Goal: Transaction & Acquisition: Purchase product/service

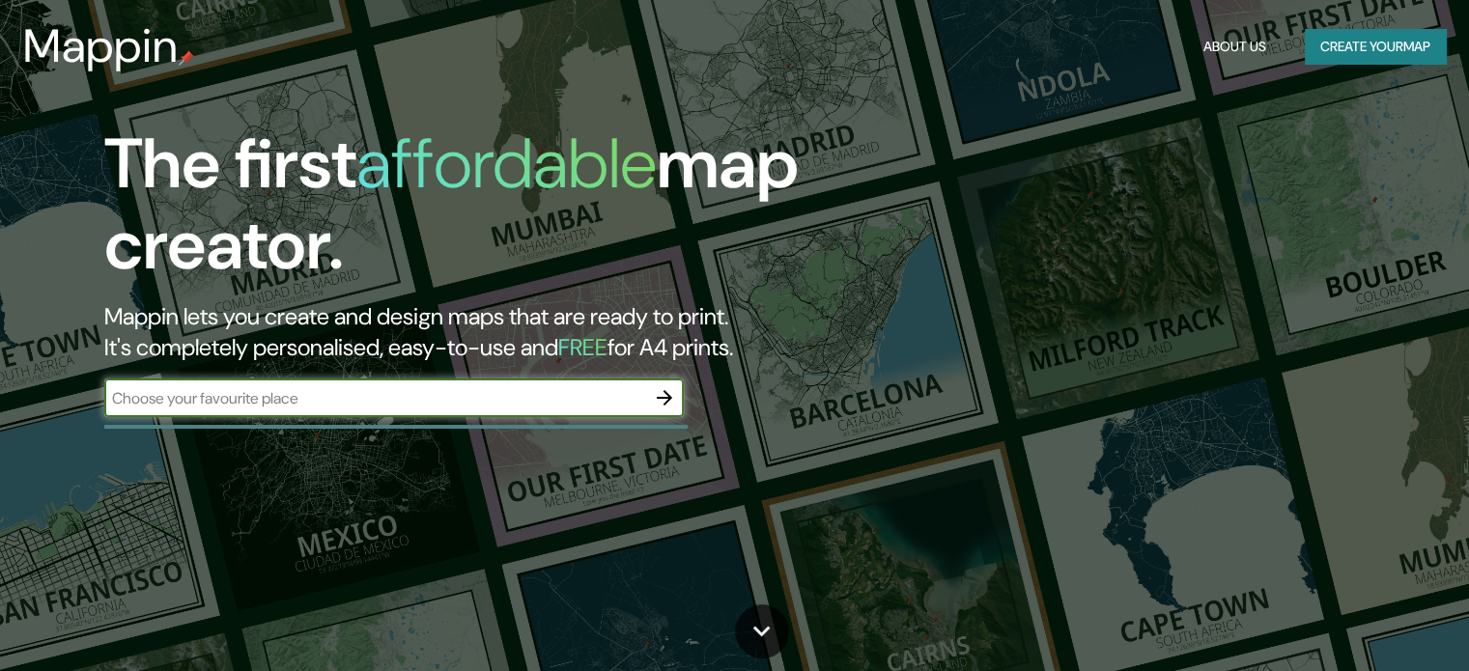
type input "La [PERSON_NAME]"
click at [668, 399] on icon "button" at bounding box center [664, 397] width 15 height 15
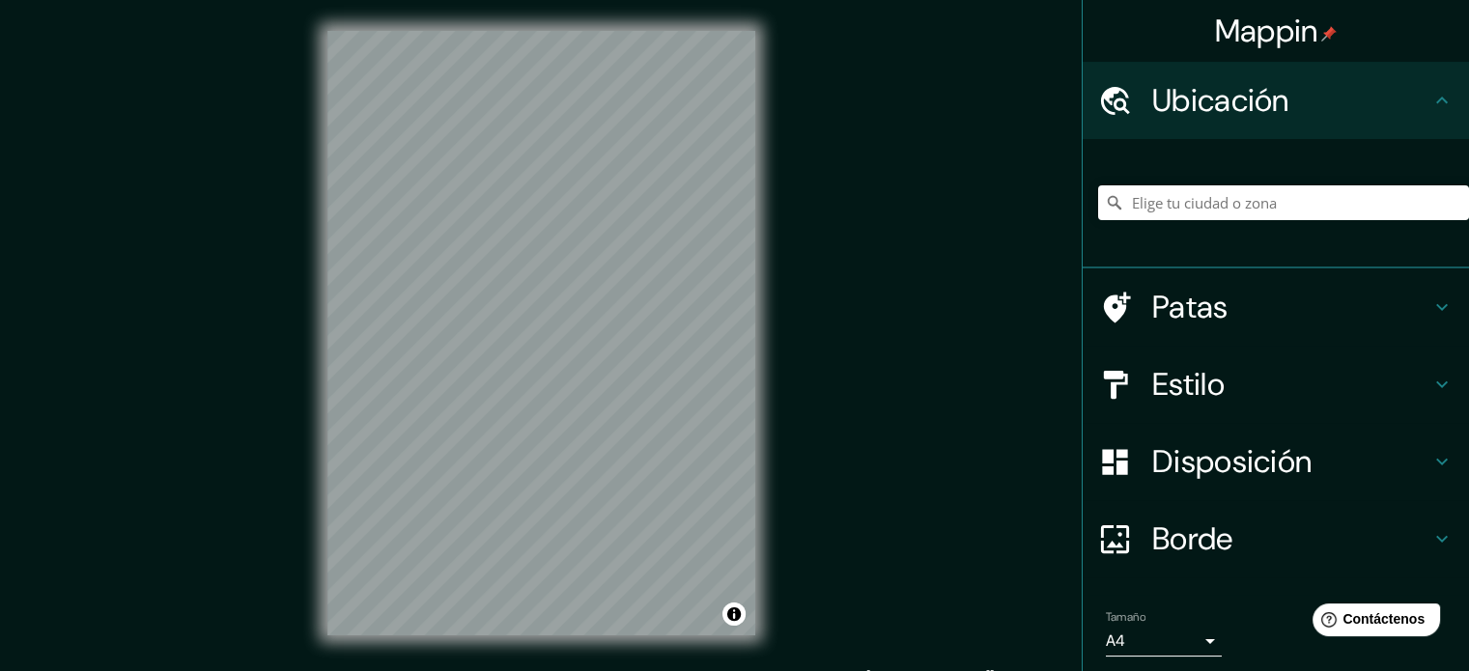
click at [1230, 317] on h4 "Patas" at bounding box center [1291, 307] width 278 height 39
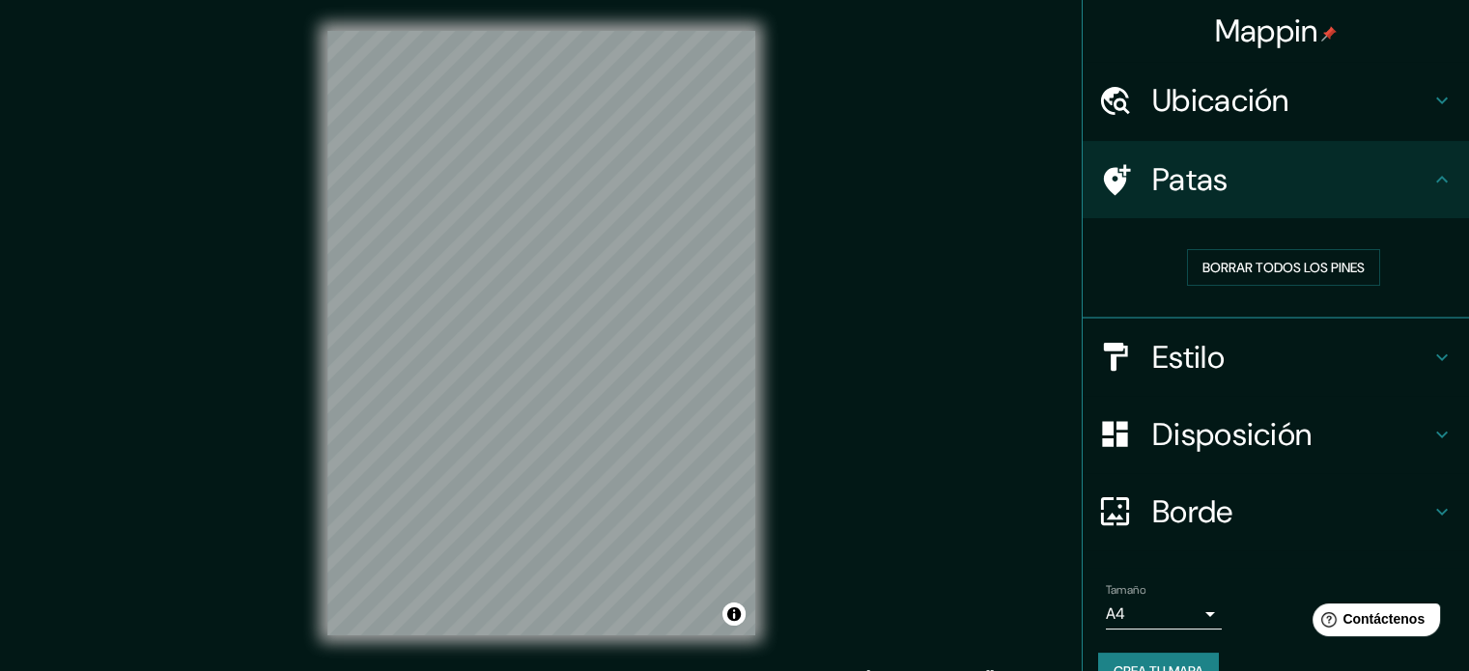
click at [1290, 112] on h4 "Ubicación" at bounding box center [1291, 100] width 278 height 39
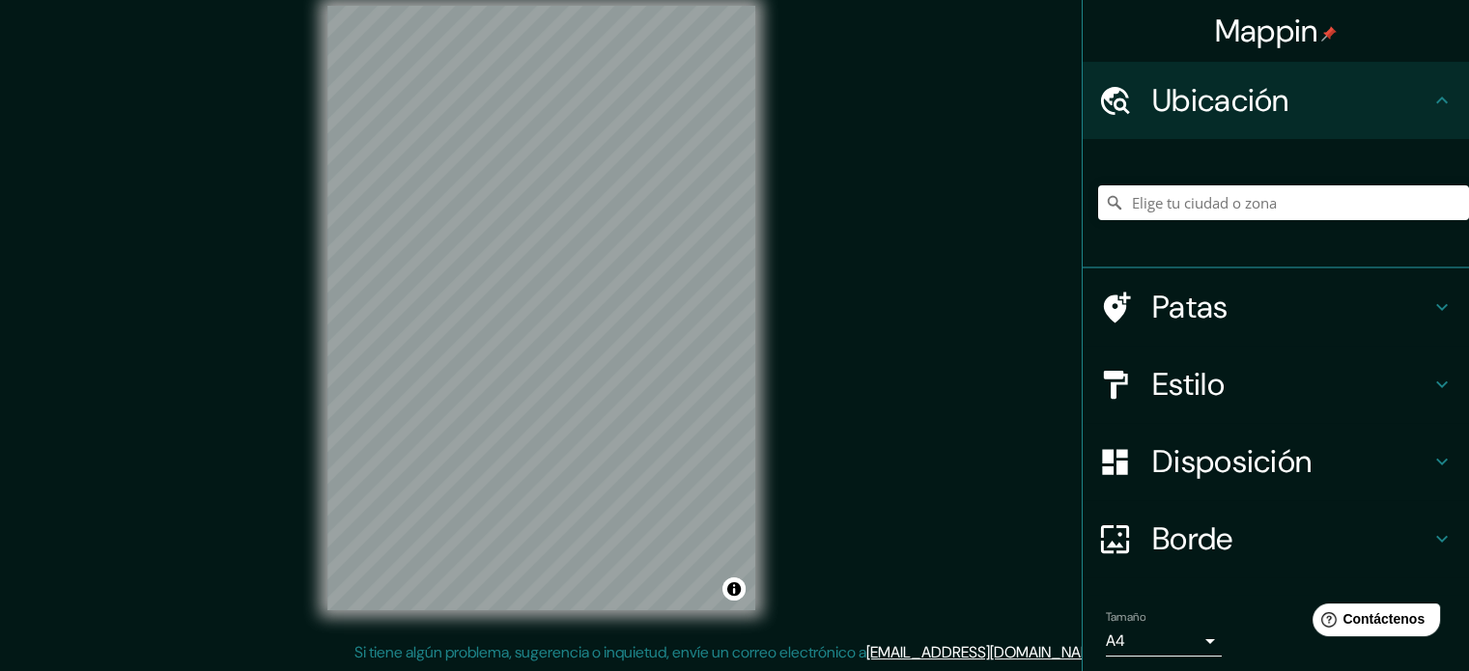
scroll to position [14, 0]
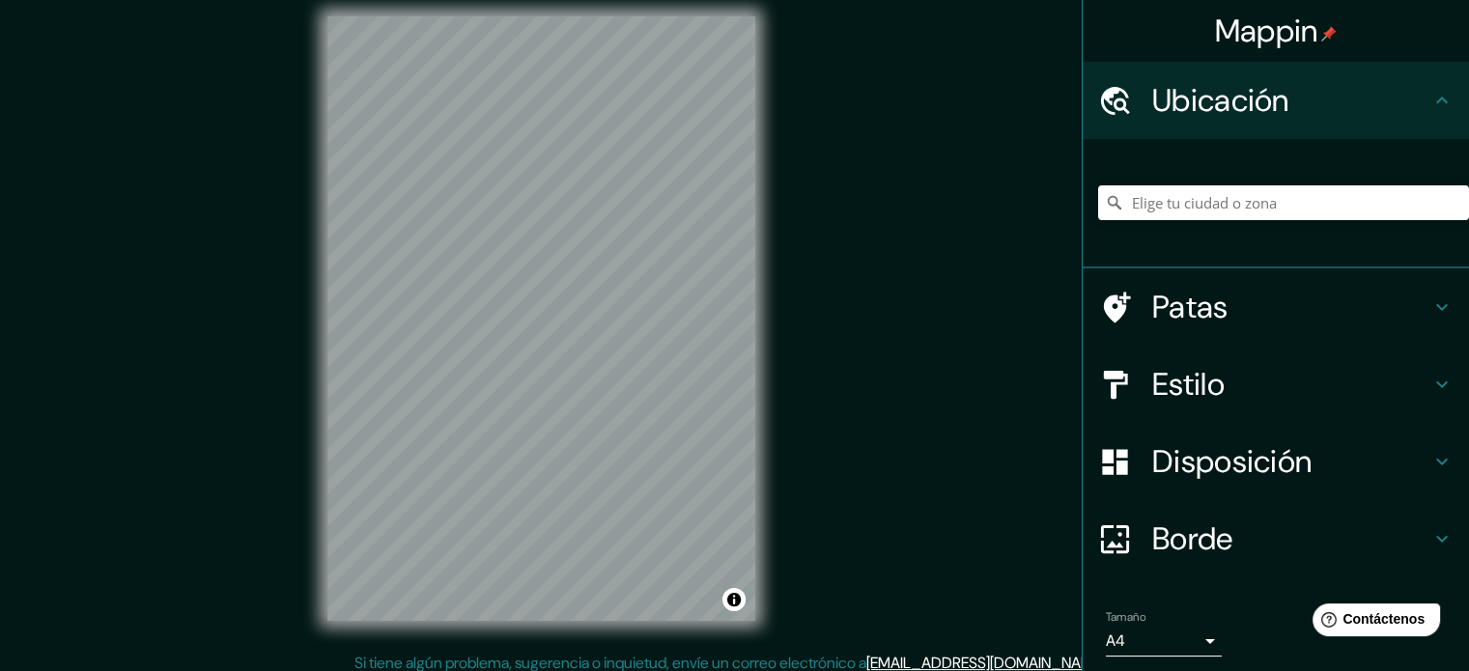
click at [1182, 642] on body "Mappin Ubicación Patas Estilo Disposición Borde Elige un borde. Consejo : puede…" at bounding box center [734, 321] width 1469 height 671
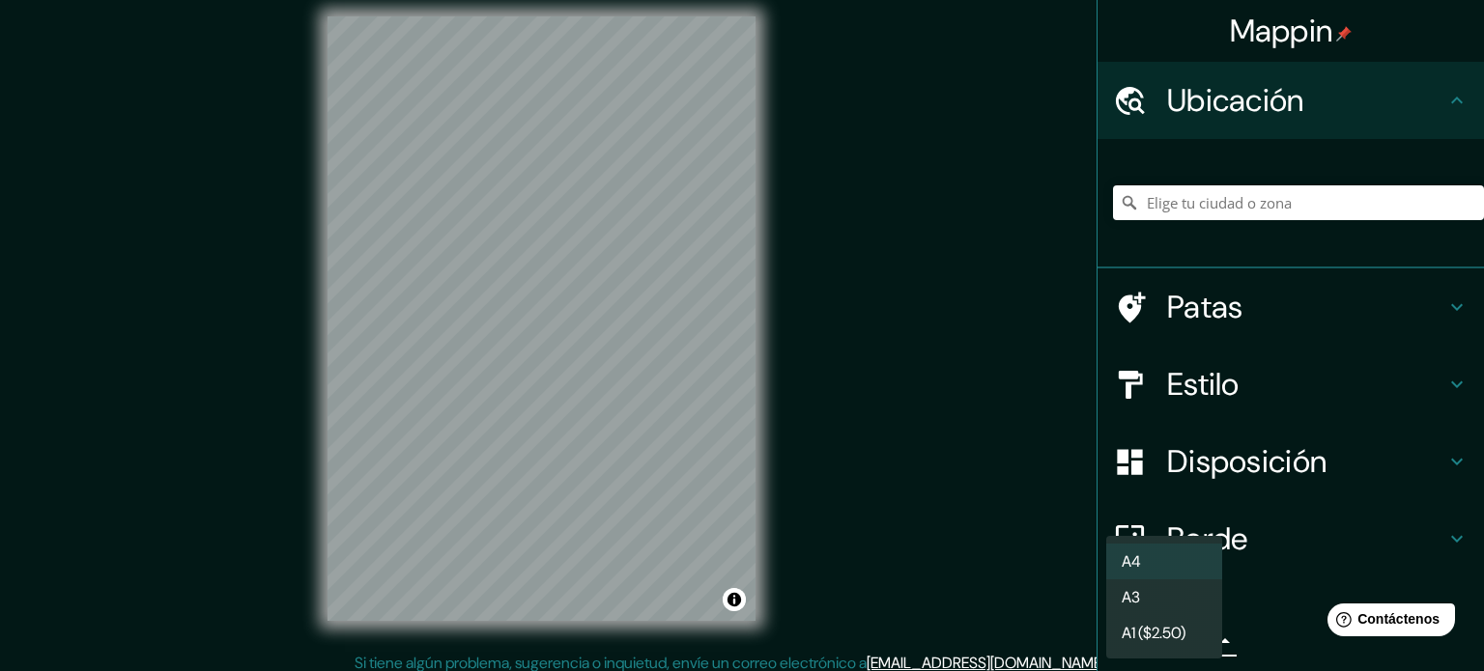
drag, startPoint x: 1180, startPoint y: 567, endPoint x: 1188, endPoint y: 506, distance: 61.5
click at [1188, 506] on div "A4 A3 A1 ($2.50)" at bounding box center [742, 335] width 1484 height 671
click at [1155, 600] on li "A3" at bounding box center [1164, 598] width 116 height 36
type input "a4"
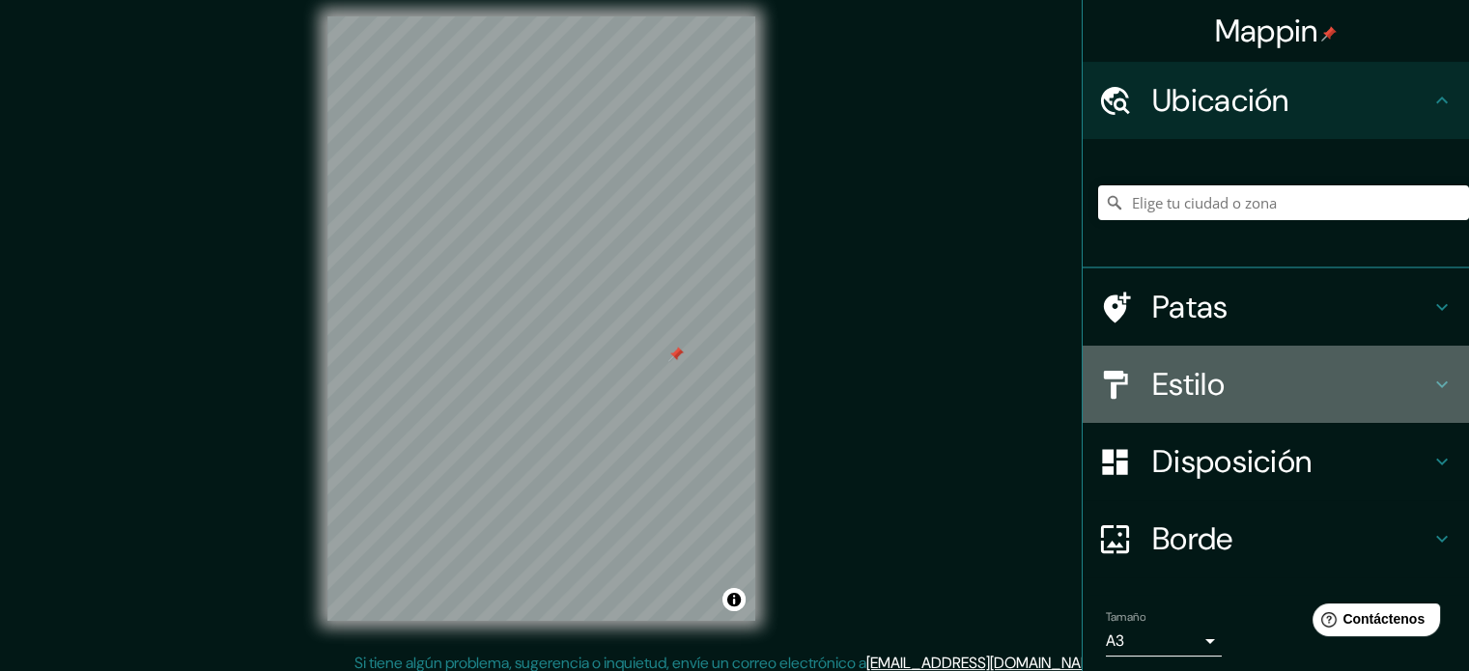
click at [1212, 380] on h4 "Estilo" at bounding box center [1291, 384] width 278 height 39
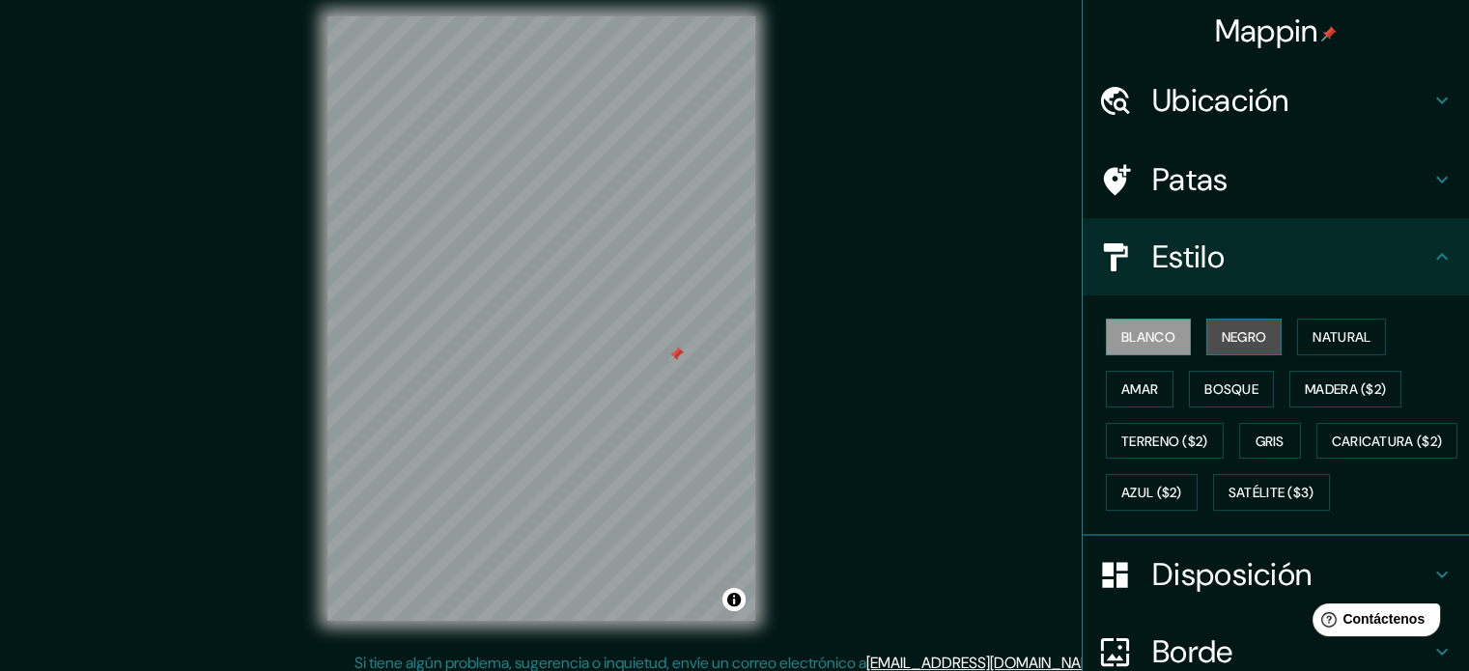
click at [1233, 336] on font "Negro" at bounding box center [1244, 336] width 45 height 17
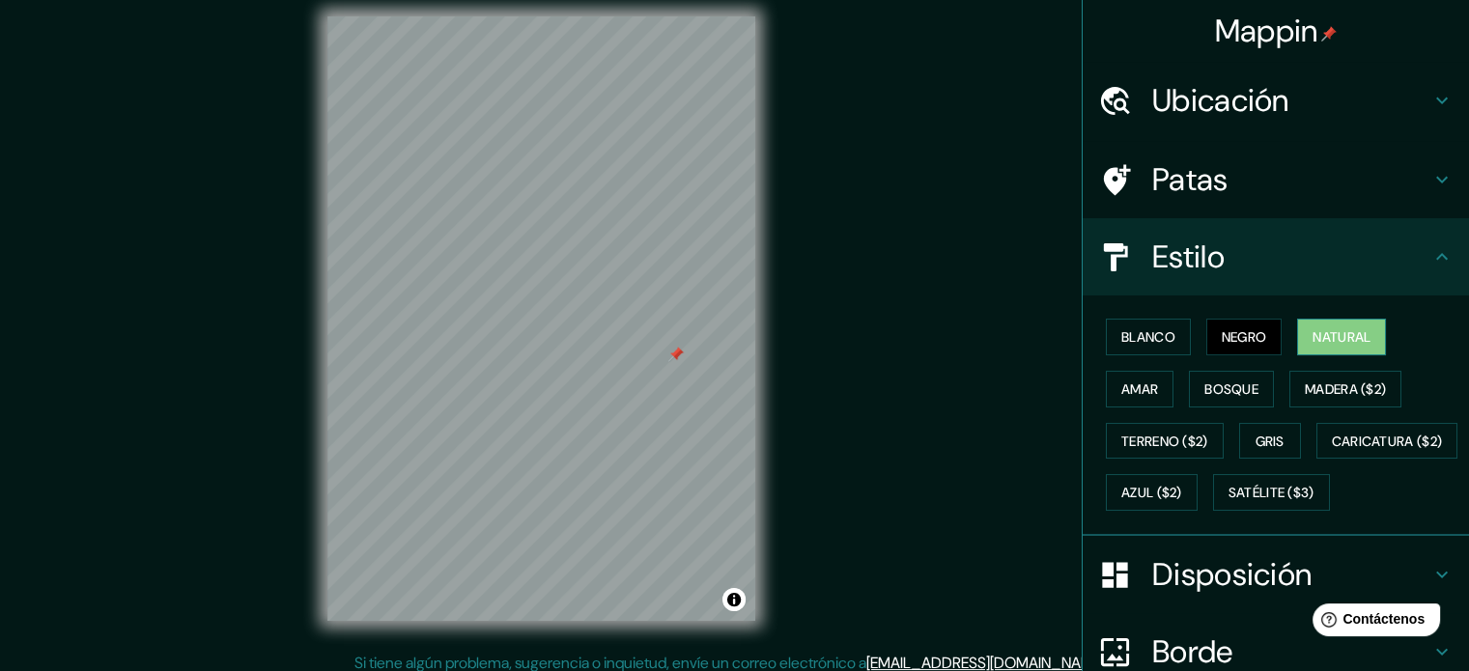
click at [1325, 341] on font "Natural" at bounding box center [1342, 336] width 58 height 17
click at [1134, 384] on font "Amar" at bounding box center [1140, 389] width 37 height 17
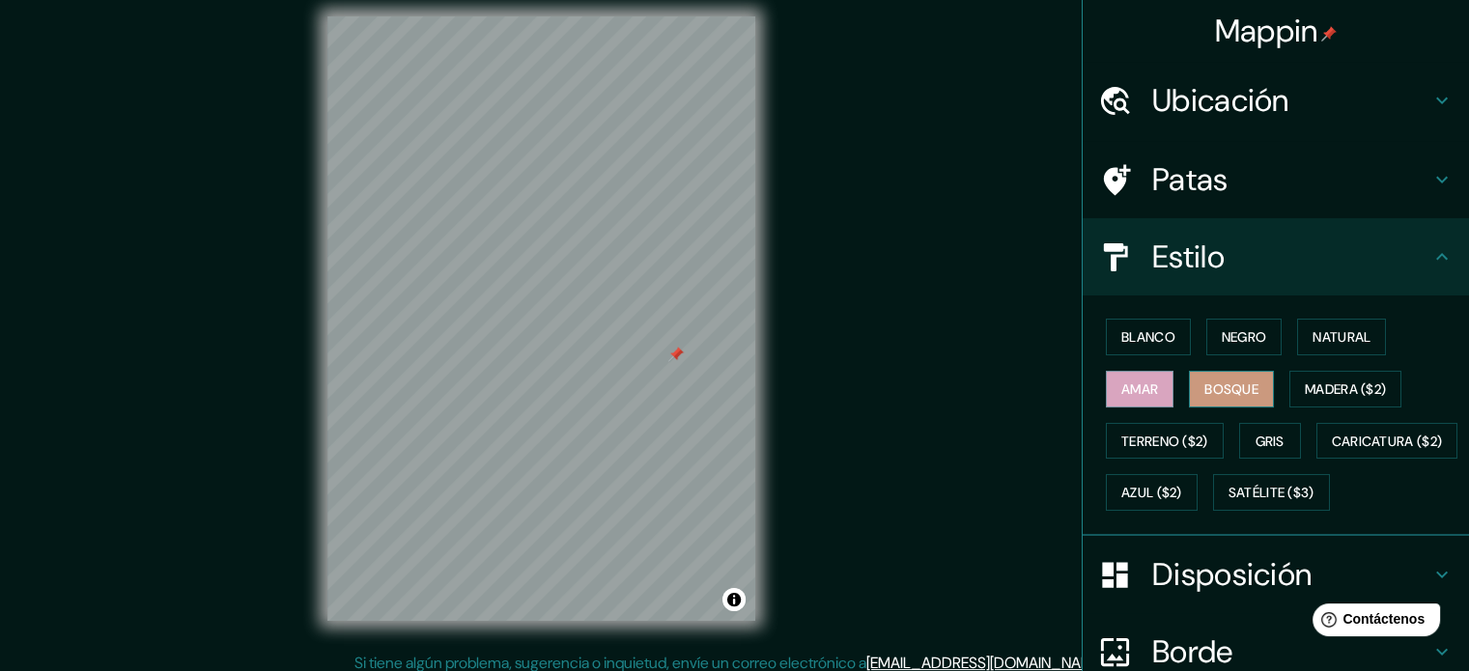
click at [1259, 389] on button "Bosque" at bounding box center [1231, 389] width 85 height 37
click at [1321, 400] on button "Madera ($2)" at bounding box center [1346, 389] width 112 height 37
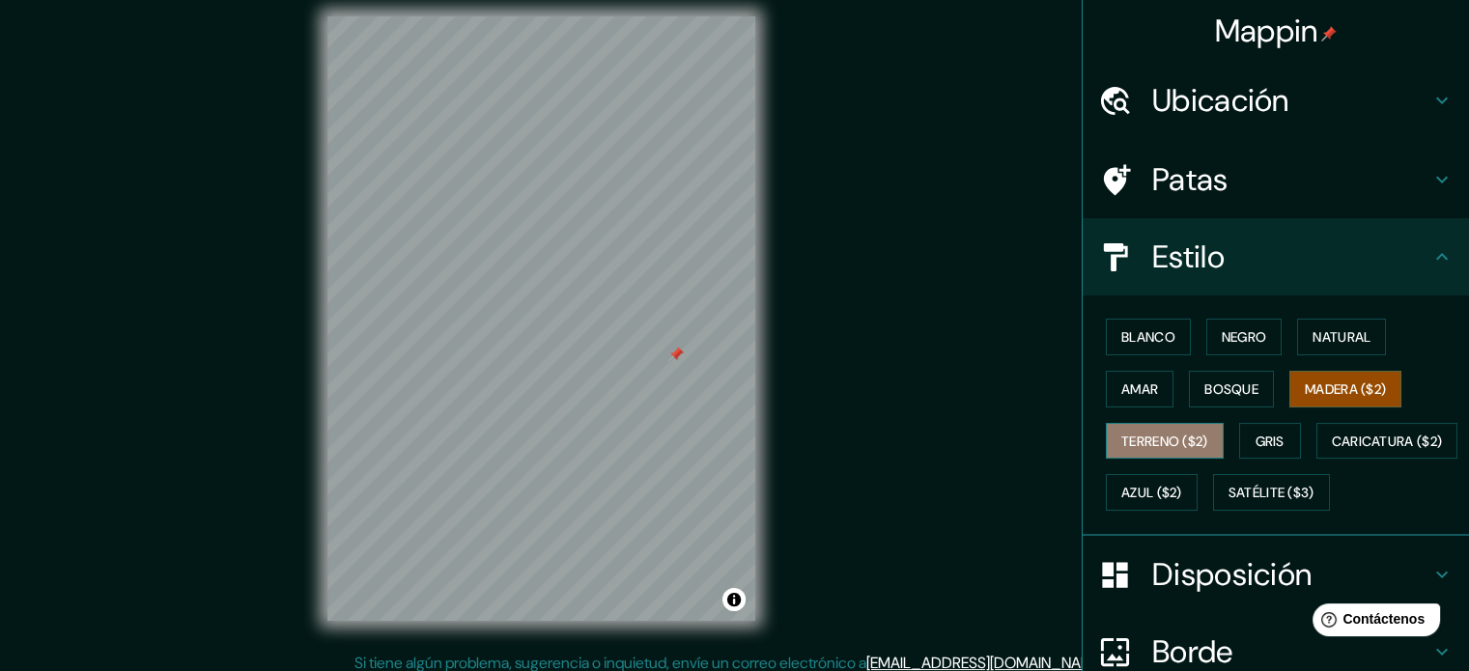
click at [1156, 433] on font "Terreno ($2)" at bounding box center [1165, 441] width 87 height 17
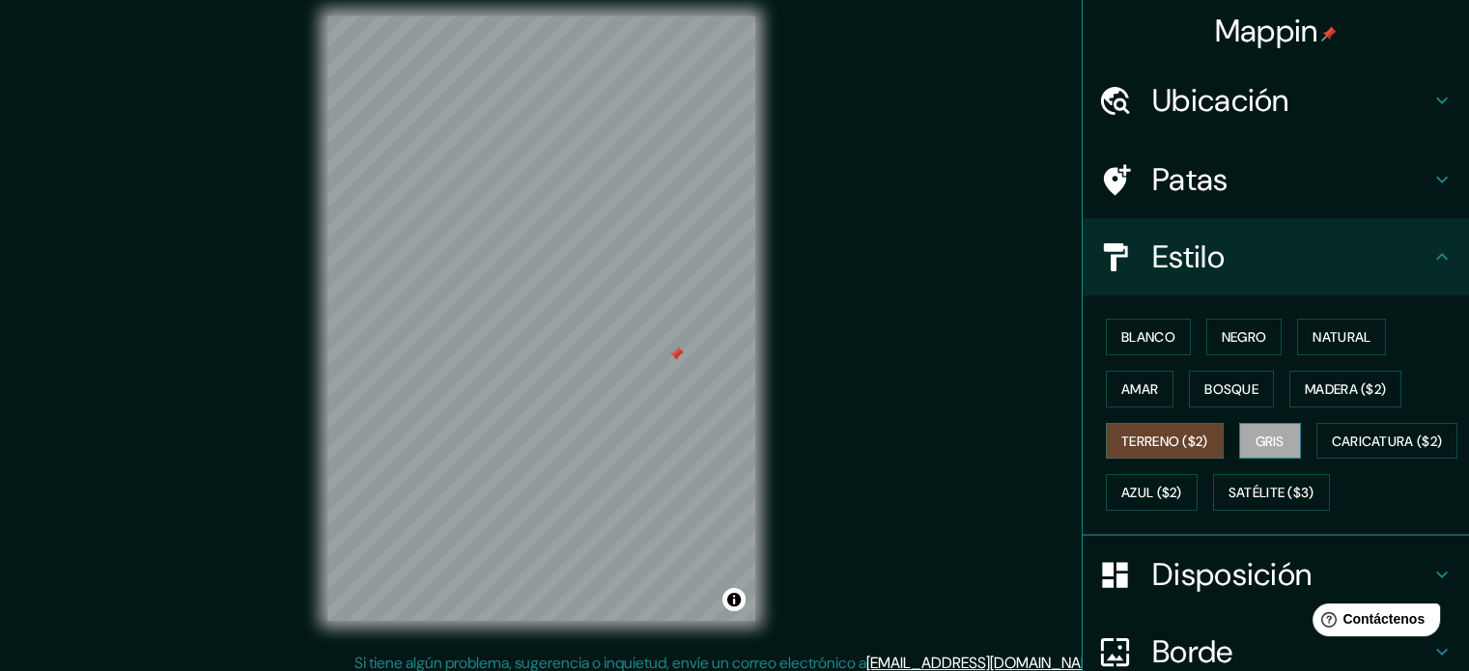
click at [1258, 436] on font "Gris" at bounding box center [1270, 441] width 29 height 17
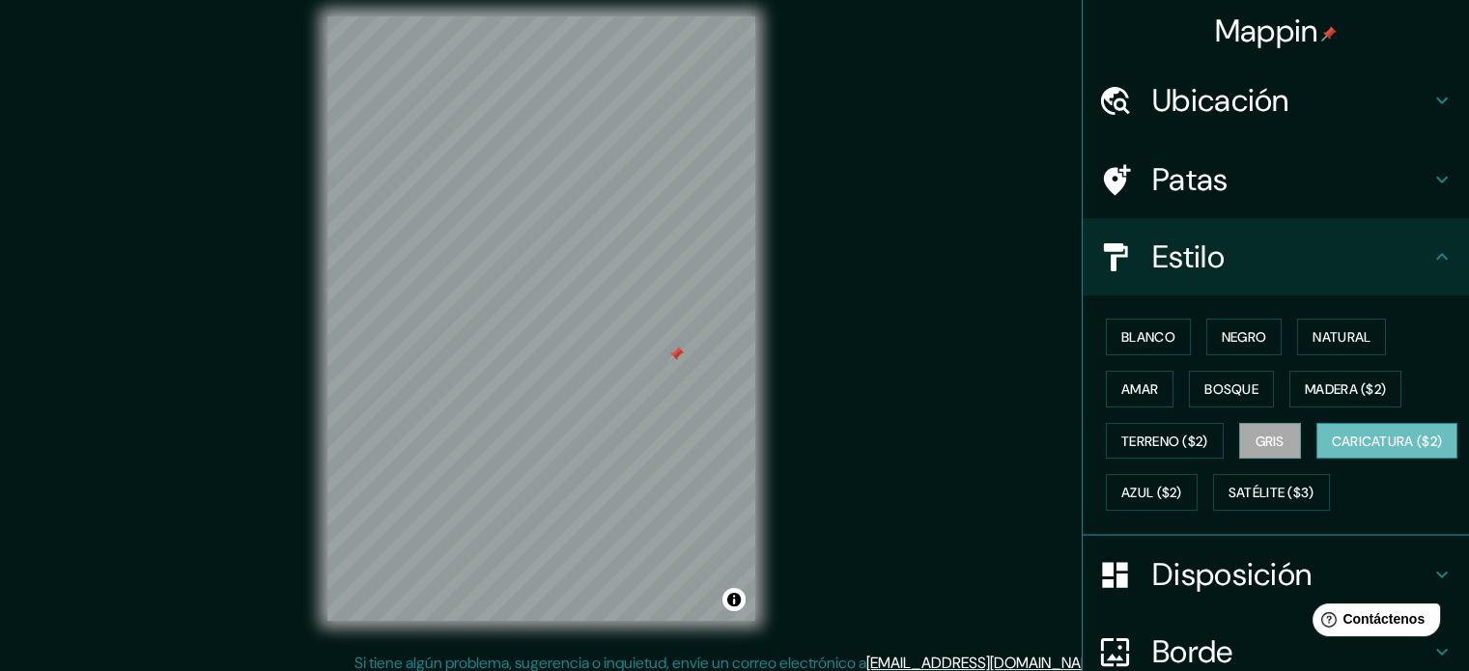
click at [1332, 450] on font "Caricatura ($2)" at bounding box center [1387, 441] width 111 height 17
